Goal: Transaction & Acquisition: Purchase product/service

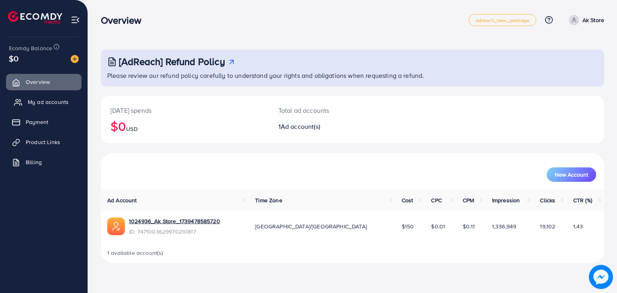
click at [43, 101] on span "My ad accounts" at bounding box center [48, 102] width 41 height 8
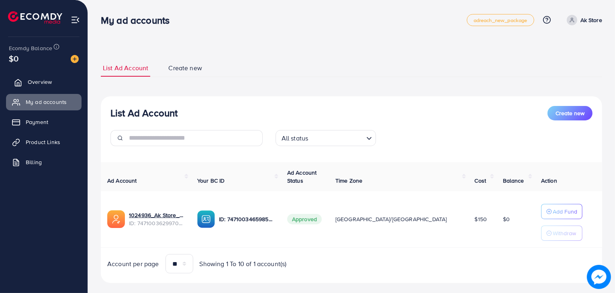
click at [47, 83] on span "Overview" at bounding box center [40, 82] width 24 height 8
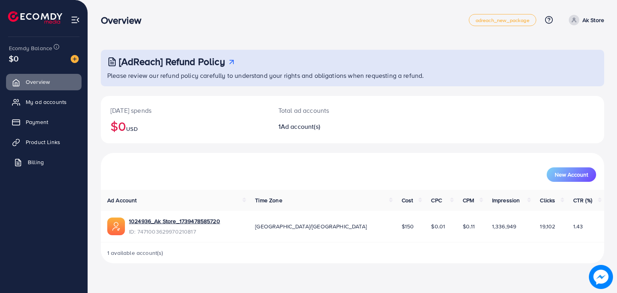
click at [40, 166] on span "Billing" at bounding box center [36, 162] width 16 height 8
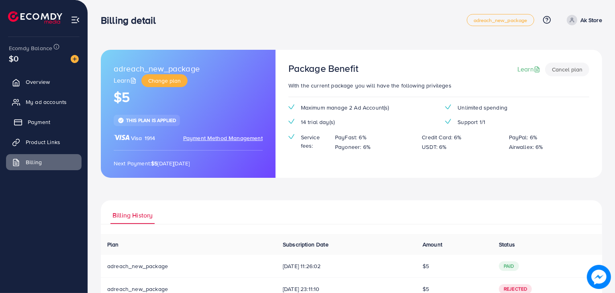
click at [29, 126] on span "Payment" at bounding box center [39, 122] width 22 height 8
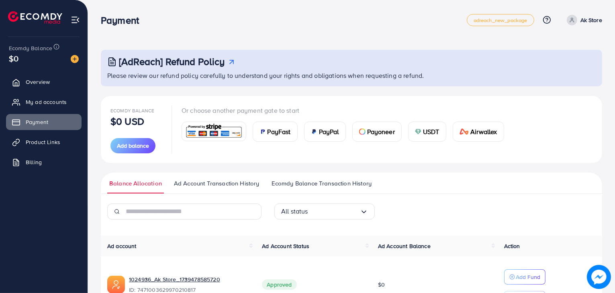
click at [254, 132] on div "PayFast" at bounding box center [275, 131] width 44 height 19
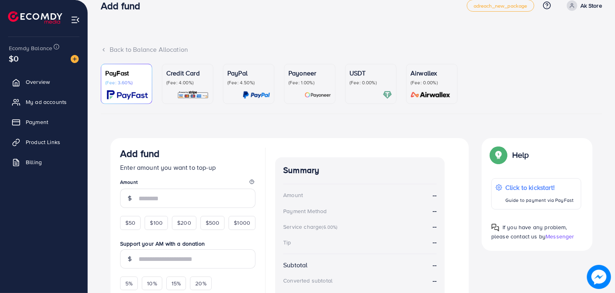
scroll to position [40, 0]
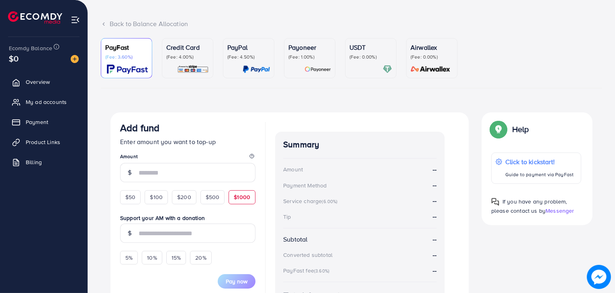
click at [231, 198] on div "$1000" at bounding box center [241, 197] width 27 height 14
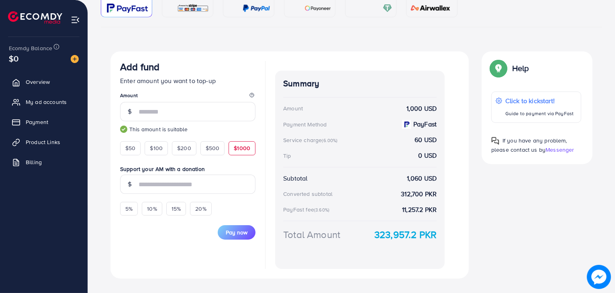
scroll to position [116, 0]
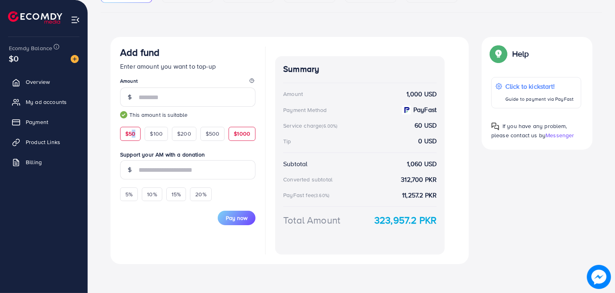
click at [132, 134] on span "$50" at bounding box center [130, 134] width 10 height 8
type input "**"
click at [234, 218] on span "Pay now" at bounding box center [237, 218] width 22 height 8
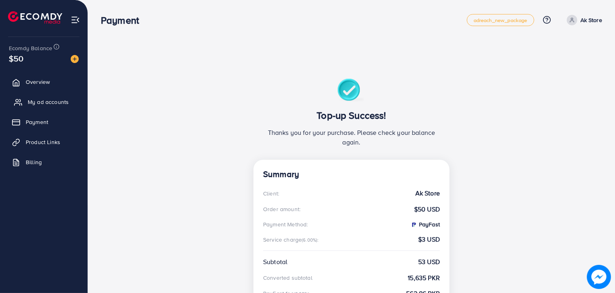
click at [66, 100] on span "My ad accounts" at bounding box center [48, 102] width 41 height 8
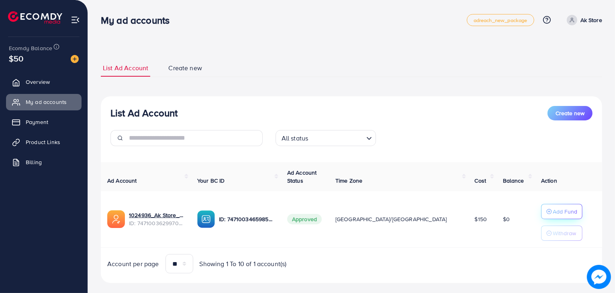
click at [552, 214] on p "Add Fund" at bounding box center [564, 212] width 24 height 10
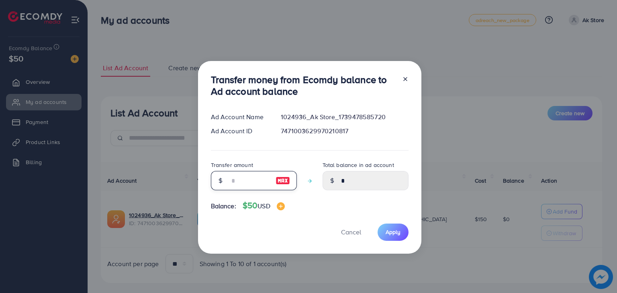
click at [261, 184] on input "number" at bounding box center [249, 180] width 40 height 19
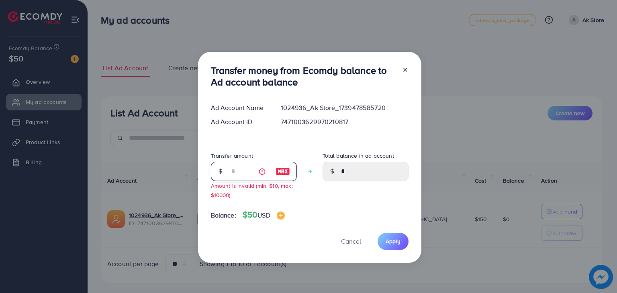
type input "*"
type input "****"
type input "**"
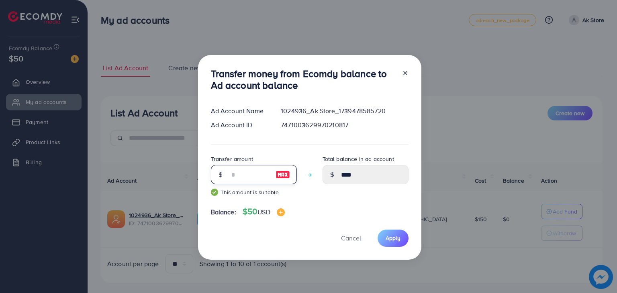
type input "*****"
type input "**"
click at [396, 236] on span "Apply" at bounding box center [392, 238] width 15 height 8
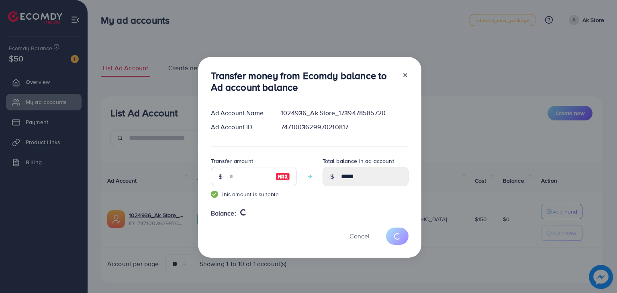
type input "*"
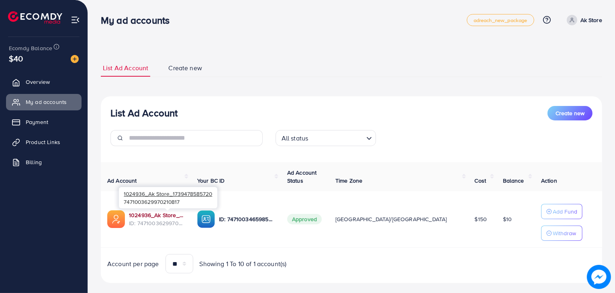
click at [157, 217] on link "1024936_Ak Store_1739478585720" at bounding box center [156, 215] width 55 height 8
click at [160, 211] on link "1024936_Ak Store_1739478585720" at bounding box center [156, 215] width 55 height 8
click at [156, 214] on link "1024936_Ak Store_1739478585720" at bounding box center [156, 215] width 55 height 8
click at [56, 143] on span "Product Links" at bounding box center [45, 142] width 35 height 8
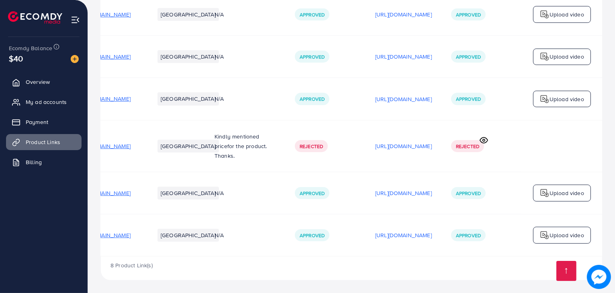
scroll to position [0, 135]
drag, startPoint x: 236, startPoint y: 203, endPoint x: 326, endPoint y: 194, distance: 90.8
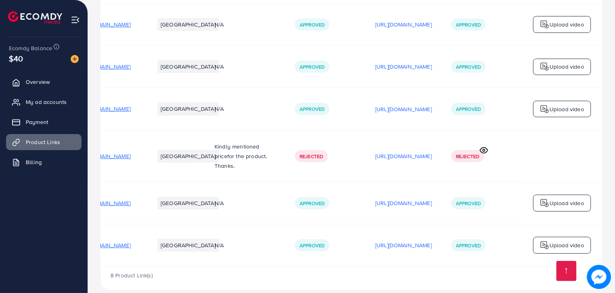
scroll to position [202, 0]
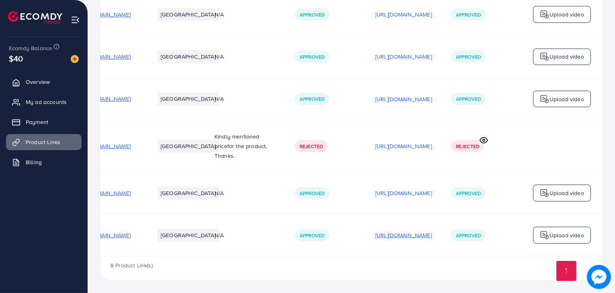
click at [375, 237] on p "https://files.ecomdy.com/videos/673eace5-216a-4d63-aa53-e322a01a6a8c-1757313225…" at bounding box center [403, 235] width 57 height 10
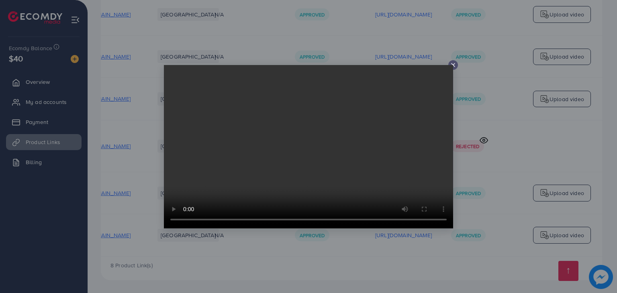
click at [455, 61] on div at bounding box center [453, 65] width 10 height 10
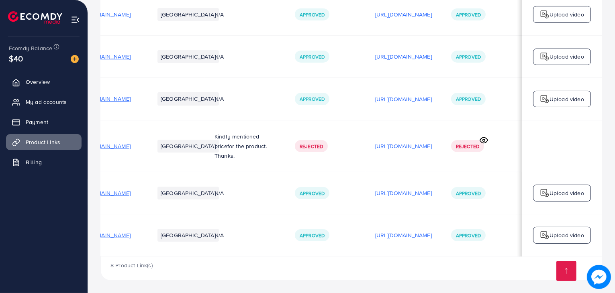
scroll to position [0, 0]
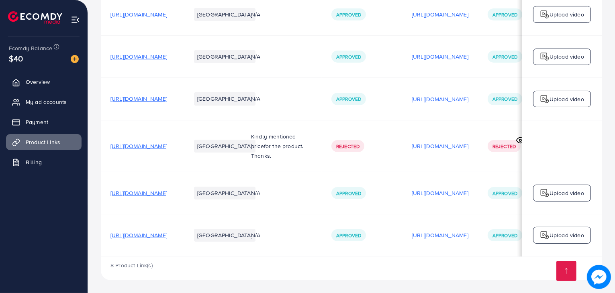
drag, startPoint x: 281, startPoint y: 128, endPoint x: 73, endPoint y: 171, distance: 211.9
click at [167, 232] on span "https://sk-shoppingmall.store/products/zipper-smart-wallet" at bounding box center [138, 235] width 57 height 8
